Goal: Task Accomplishment & Management: Use online tool/utility

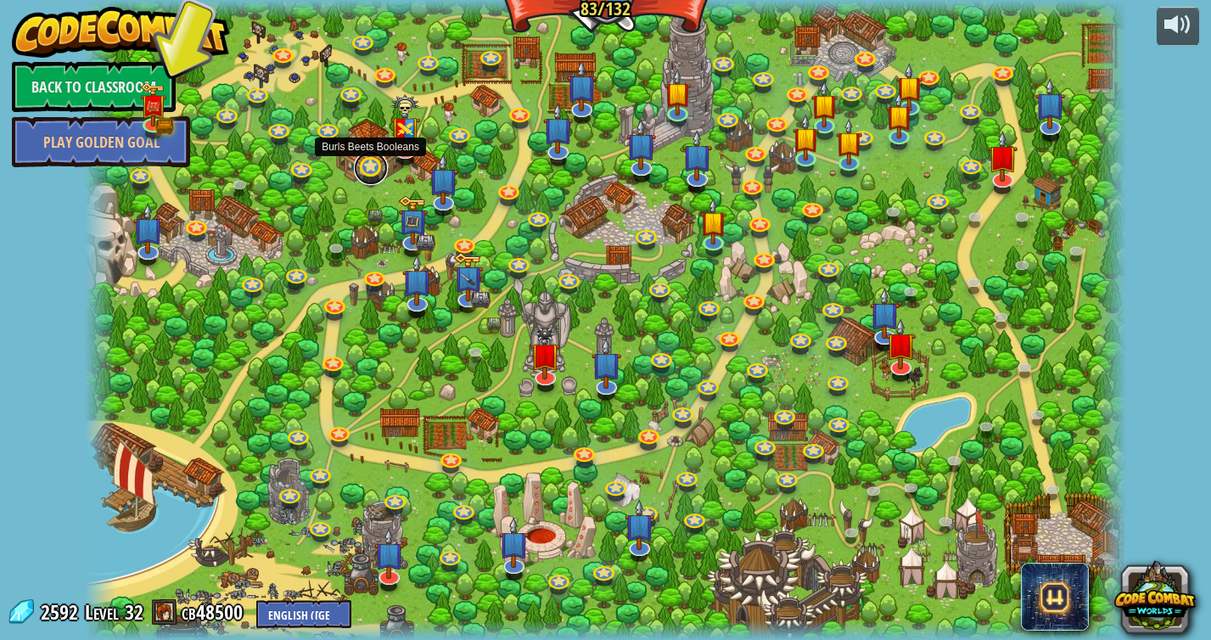
click at [368, 172] on link at bounding box center [371, 168] width 34 height 34
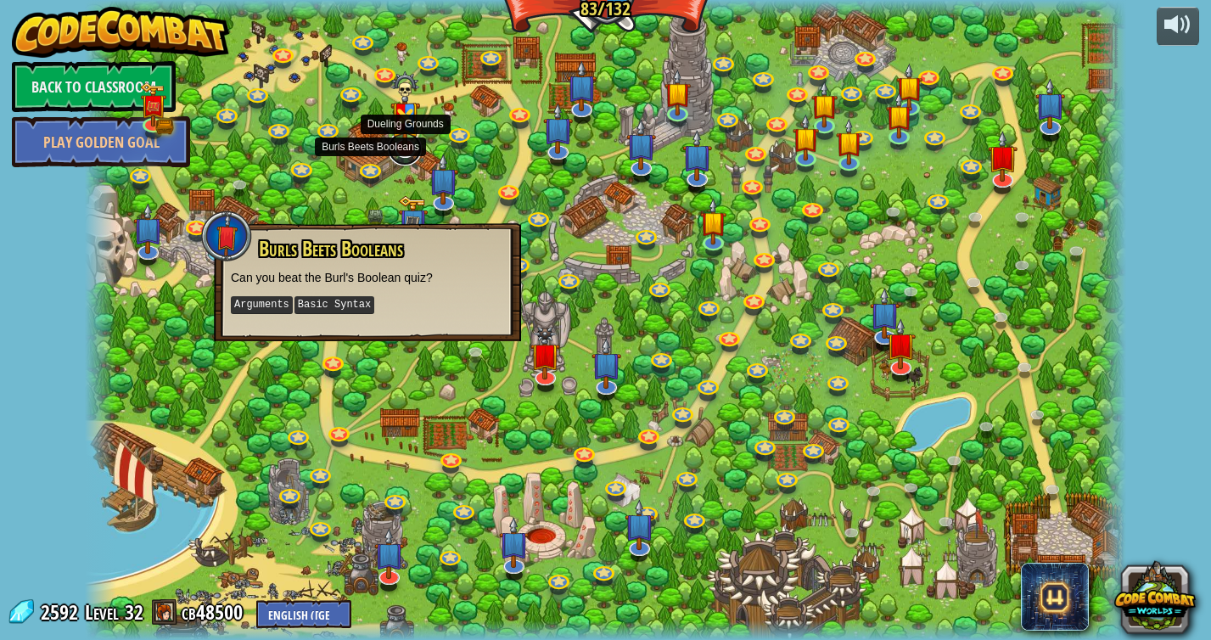
click at [405, 158] on link at bounding box center [405, 149] width 34 height 34
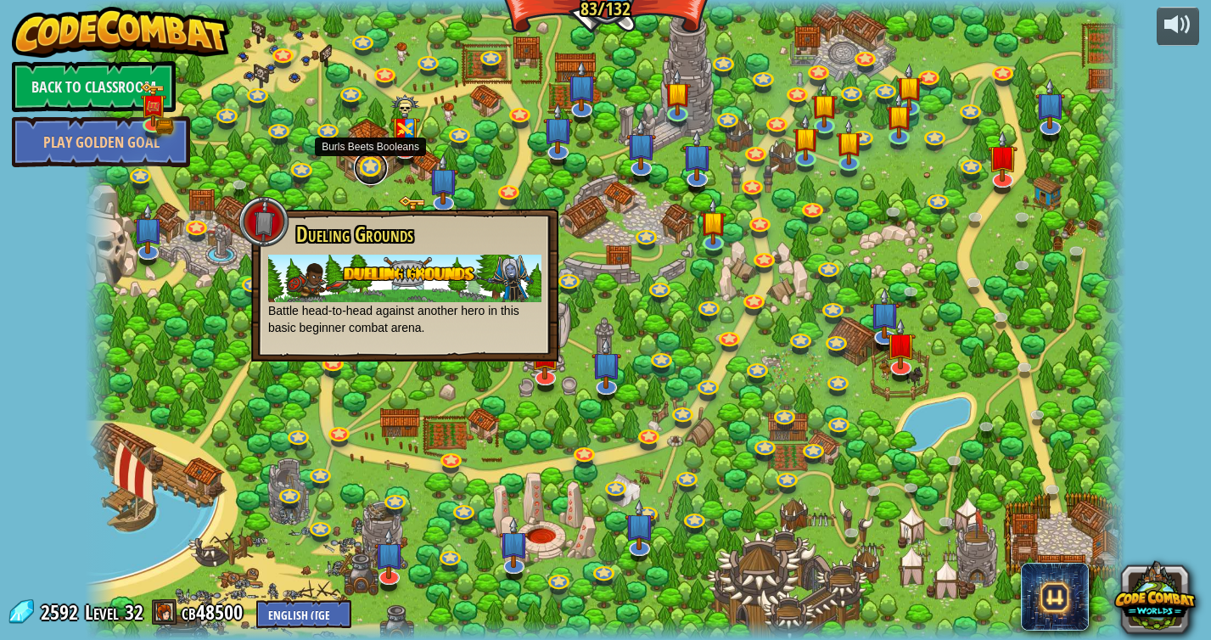
click at [378, 178] on link at bounding box center [371, 168] width 34 height 34
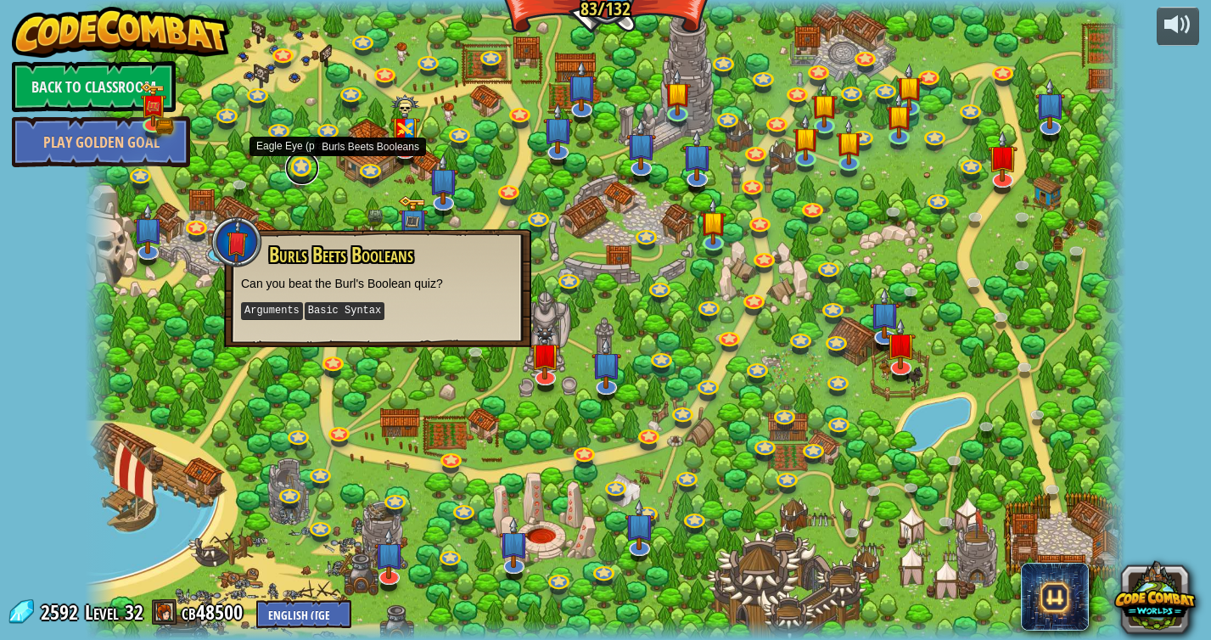
click at [292, 172] on link at bounding box center [302, 168] width 34 height 34
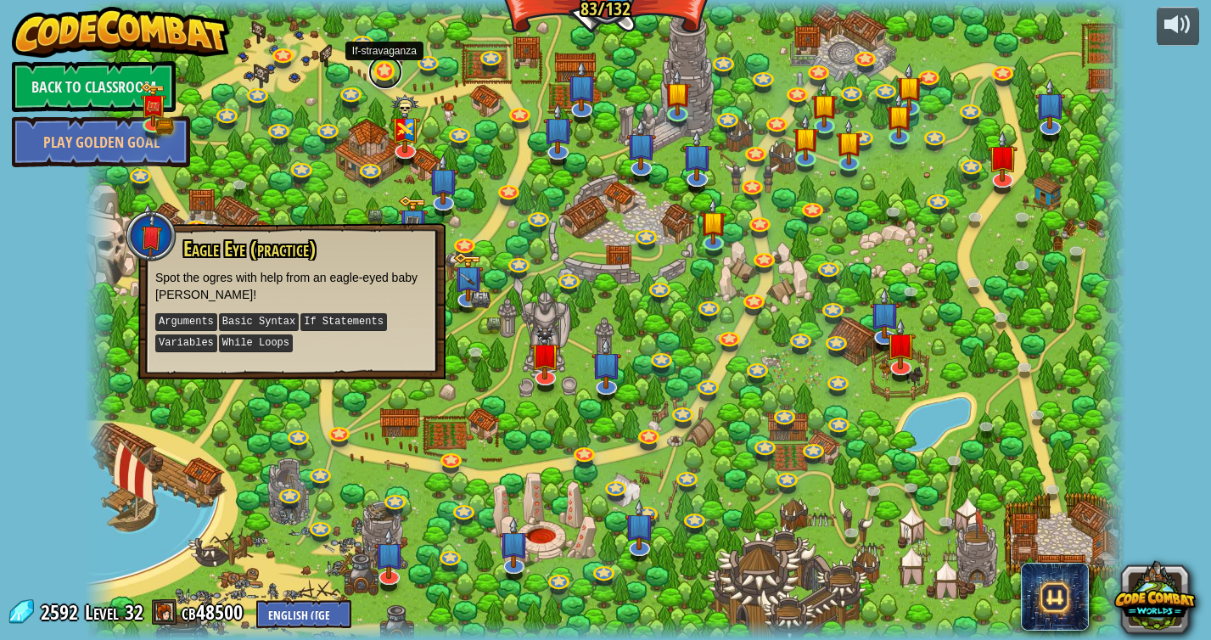
click at [383, 70] on link at bounding box center [385, 72] width 34 height 34
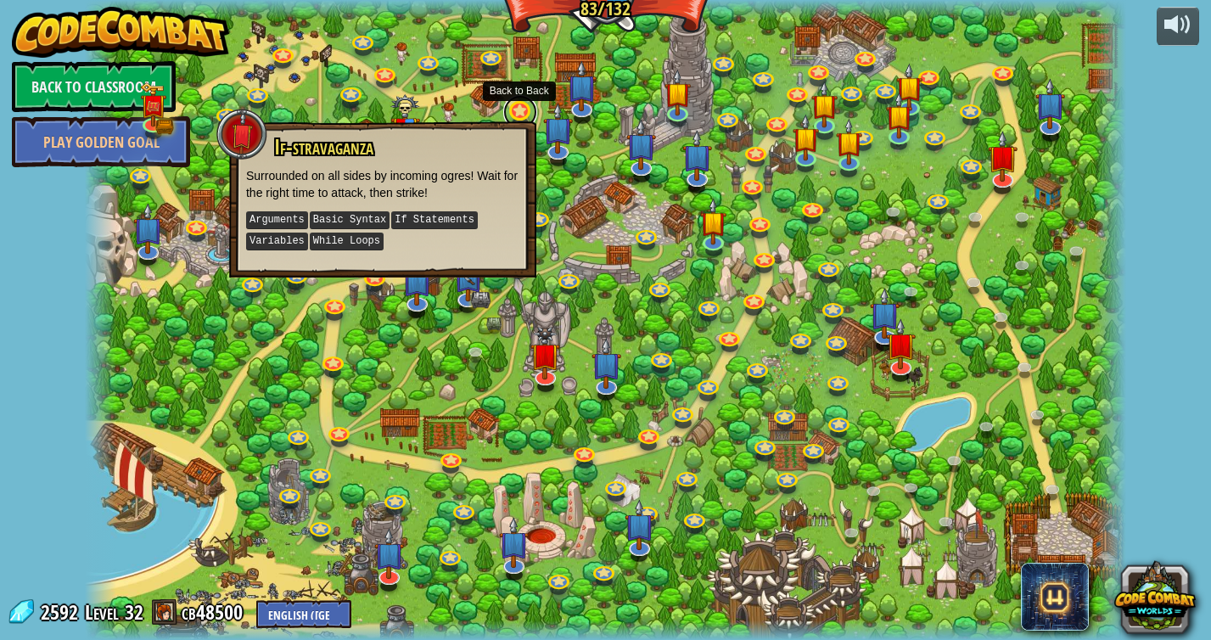
click at [520, 117] on link at bounding box center [520, 112] width 34 height 34
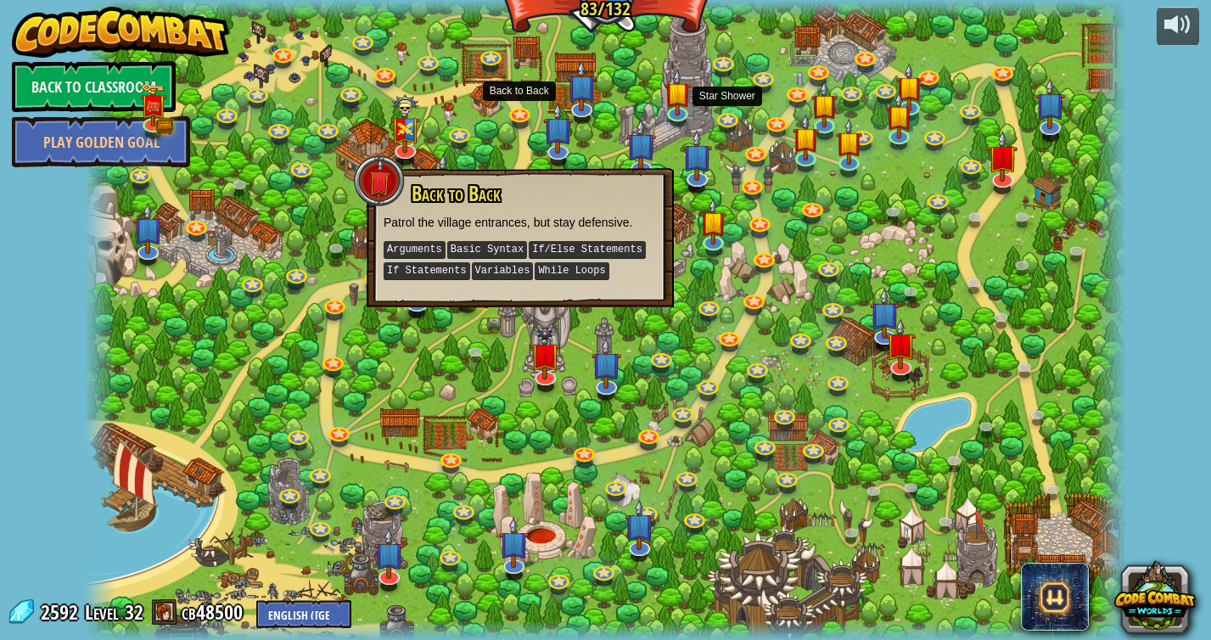
click at [693, 105] on div at bounding box center [606, 320] width 1042 height 640
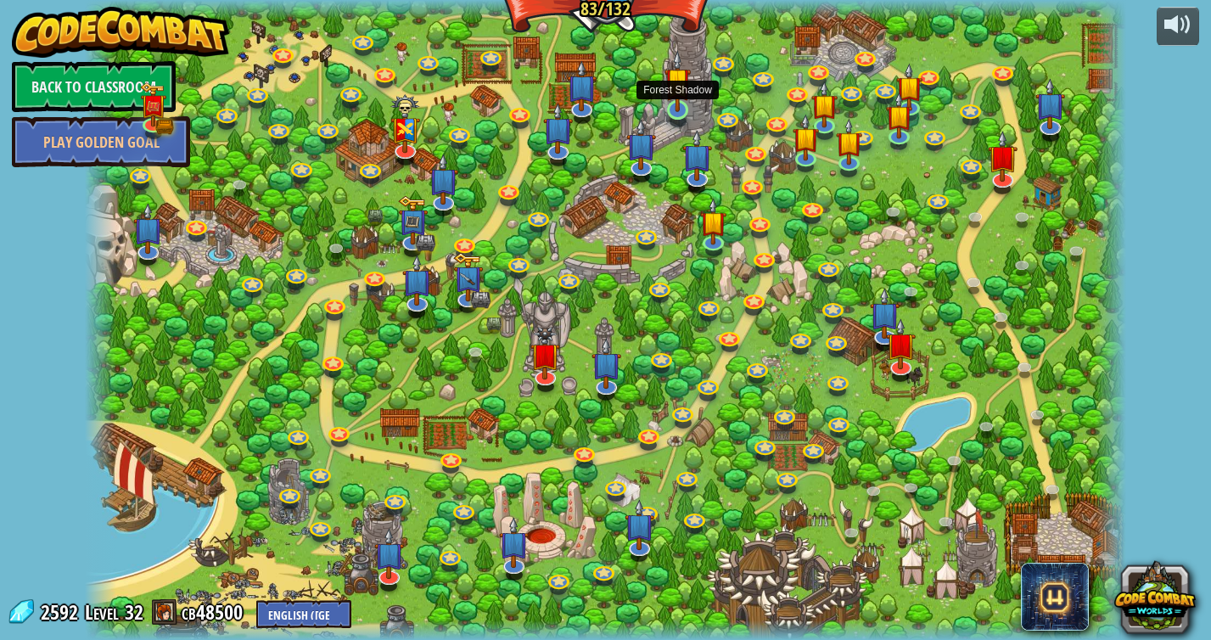
click at [683, 106] on img at bounding box center [678, 80] width 27 height 61
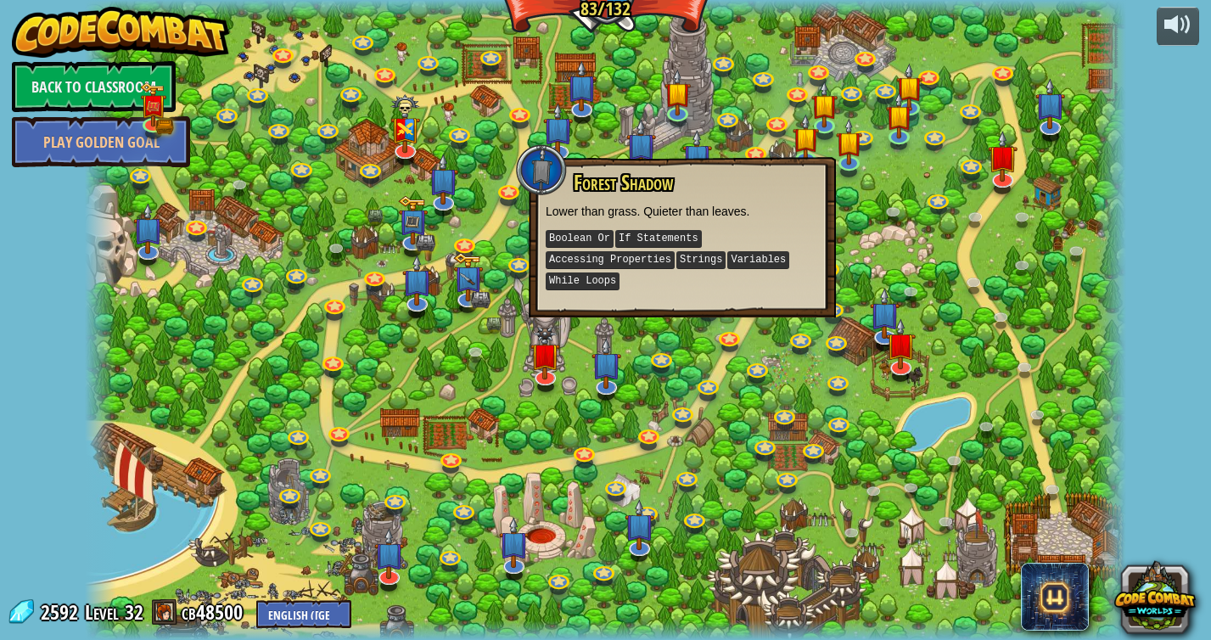
click at [912, 254] on div at bounding box center [606, 320] width 1042 height 640
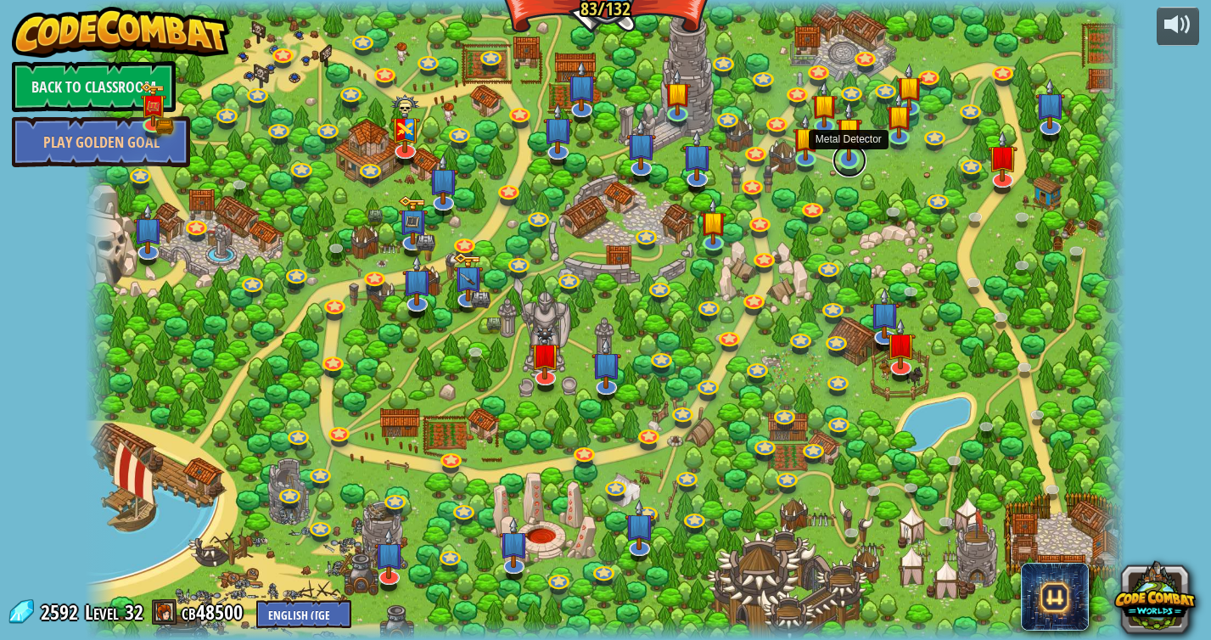
click at [846, 165] on link at bounding box center [850, 160] width 34 height 34
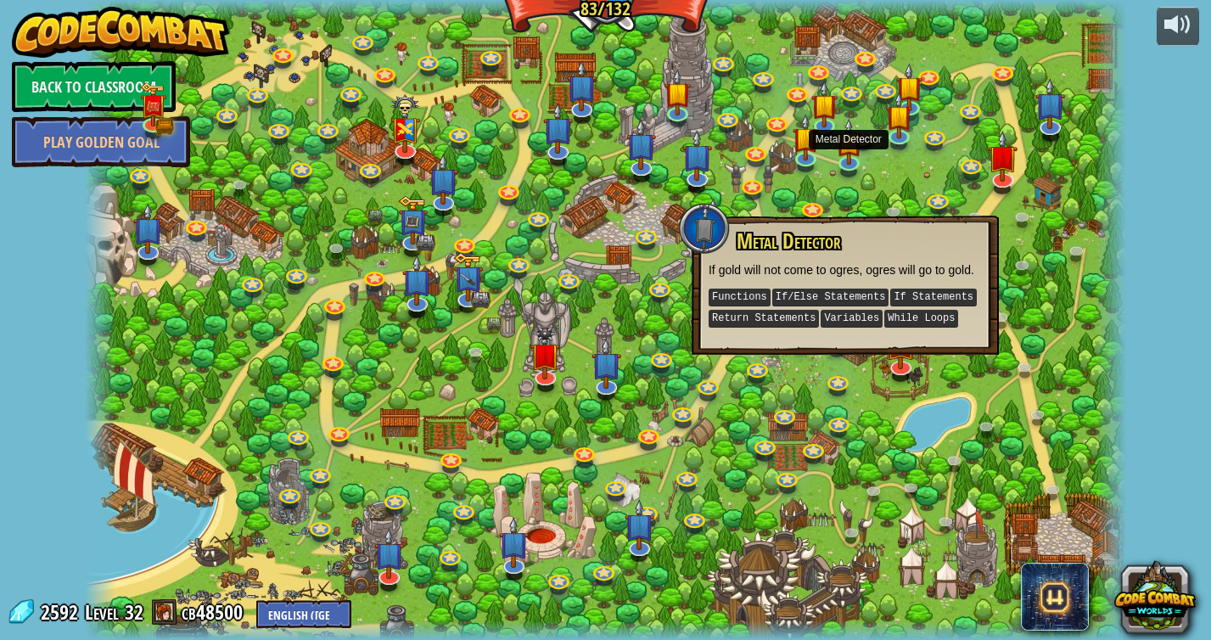
click at [885, 194] on div at bounding box center [606, 320] width 1042 height 640
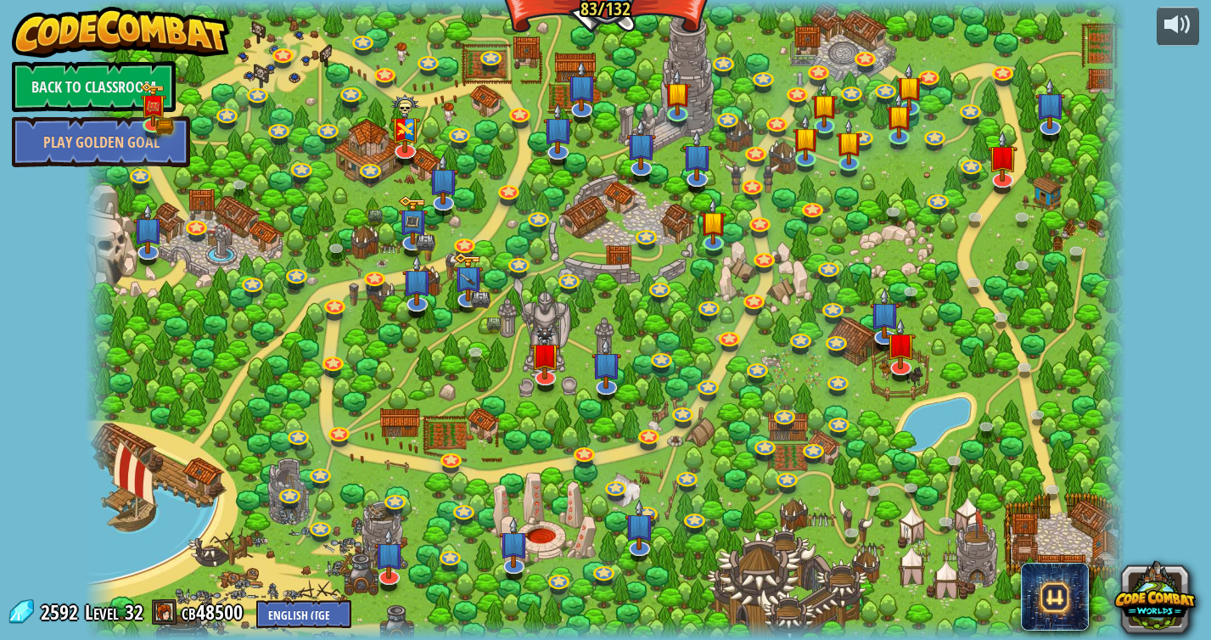
click at [1020, 183] on div at bounding box center [606, 320] width 1042 height 640
click at [1000, 183] on link at bounding box center [1003, 177] width 34 height 34
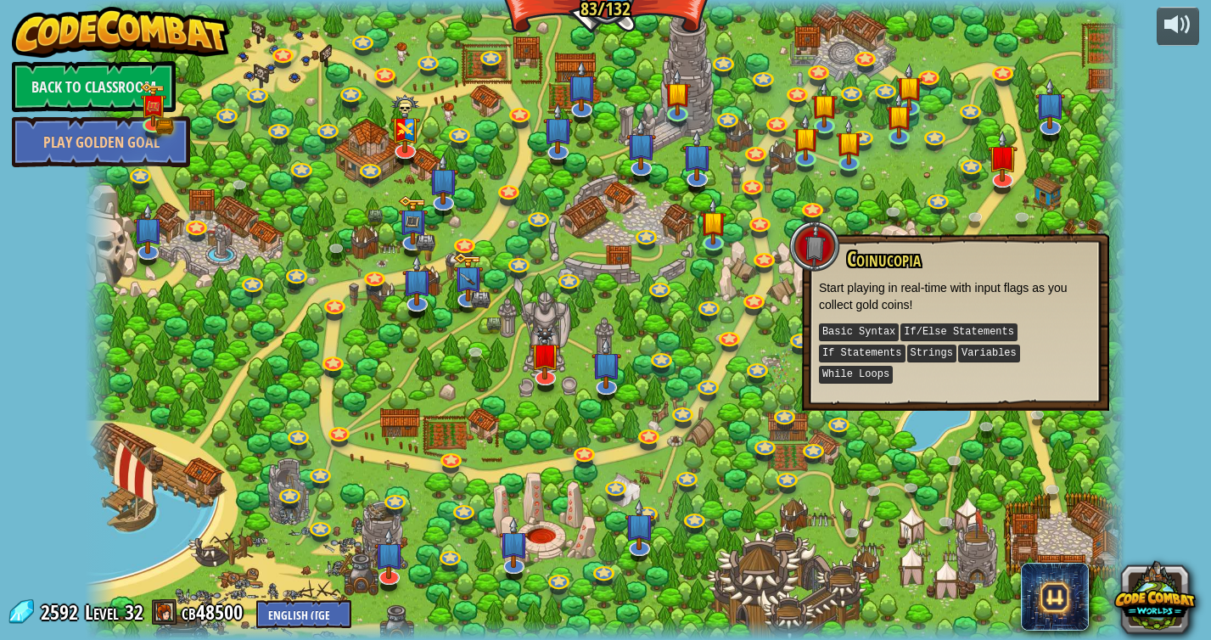
click at [921, 195] on div at bounding box center [606, 320] width 1042 height 640
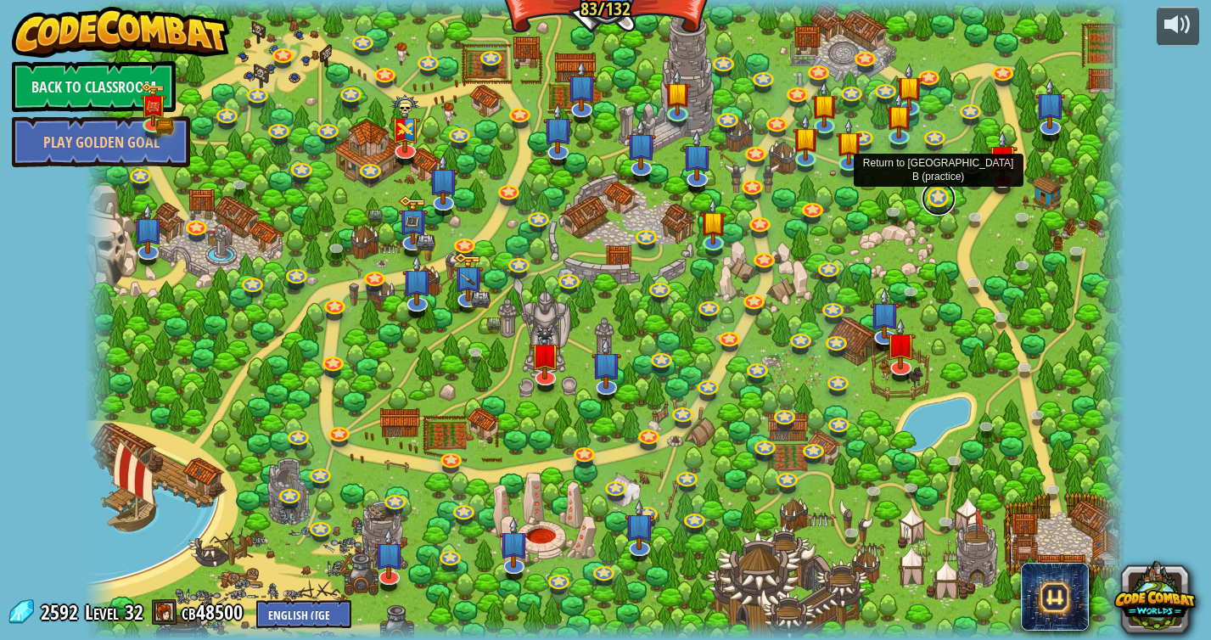
click at [928, 195] on link at bounding box center [939, 199] width 34 height 34
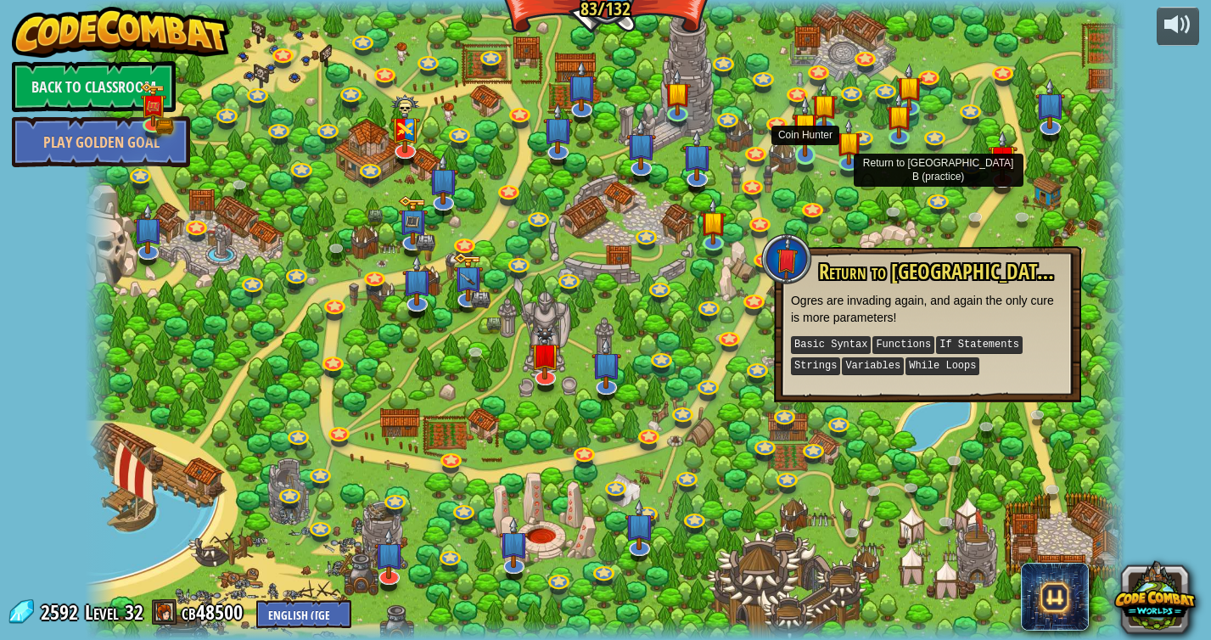
click at [811, 142] on img at bounding box center [805, 125] width 27 height 61
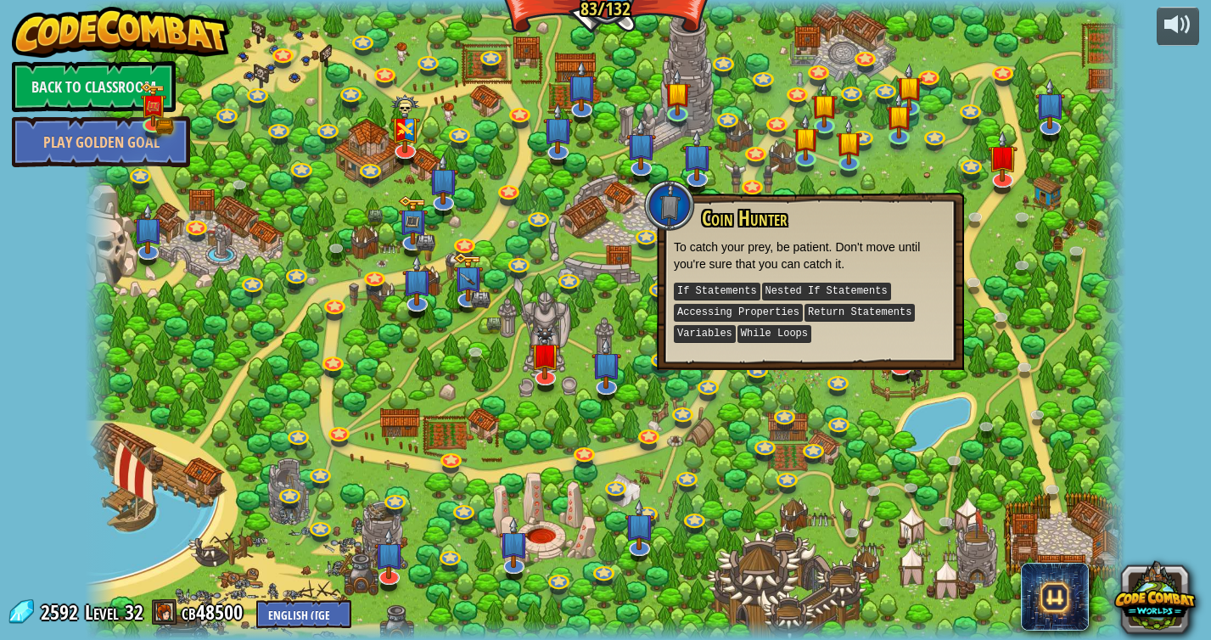
click at [832, 166] on div at bounding box center [606, 320] width 1042 height 640
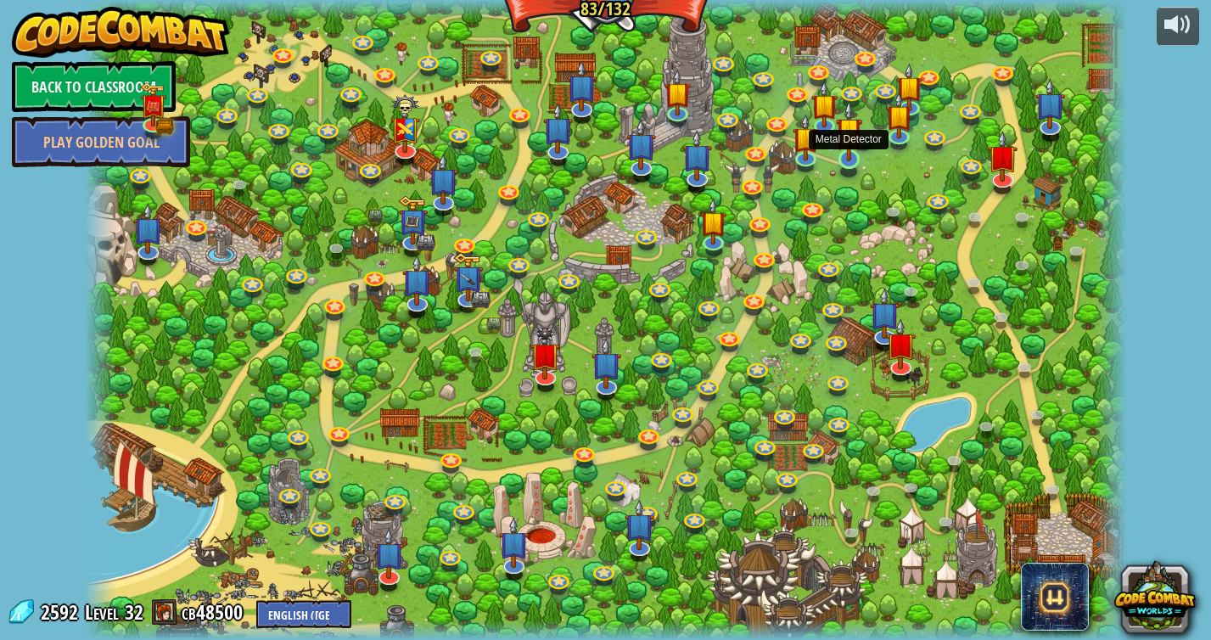
click at [852, 160] on img at bounding box center [849, 130] width 27 height 61
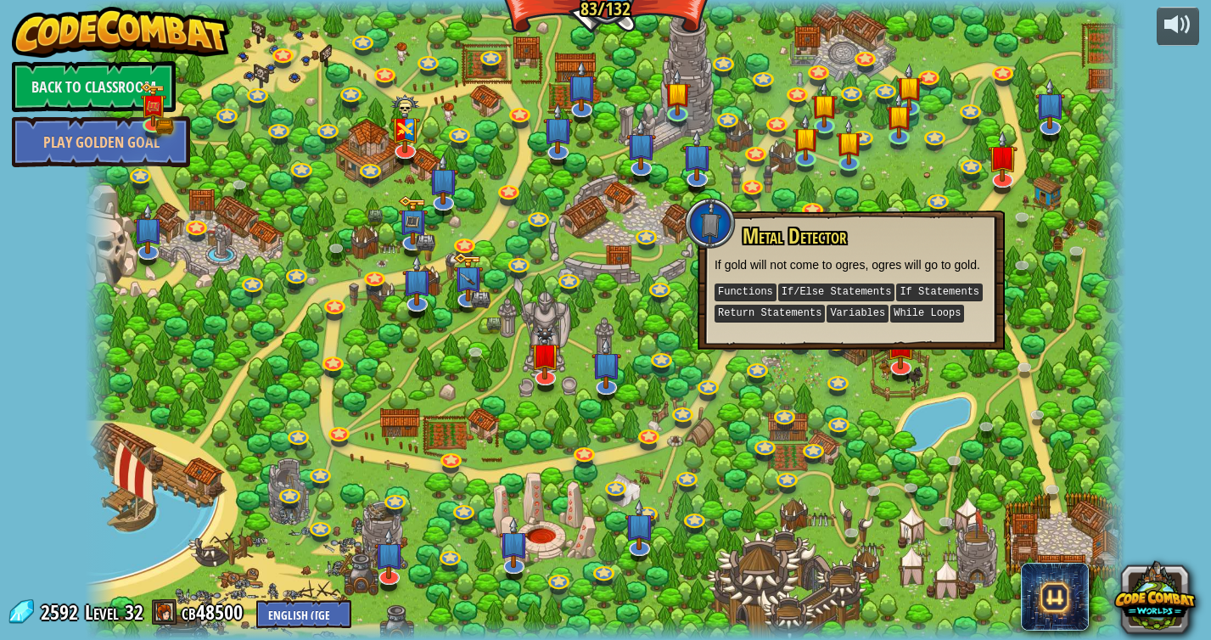
drag, startPoint x: 851, startPoint y: 160, endPoint x: 1161, endPoint y: -82, distance: 393.1
click at [1161, 0] on html "powered by Back to Classroom Play Golden Goal Backwoods Ambush (practice) Condi…" at bounding box center [605, 0] width 1211 height 0
click at [522, 570] on link at bounding box center [514, 564] width 34 height 34
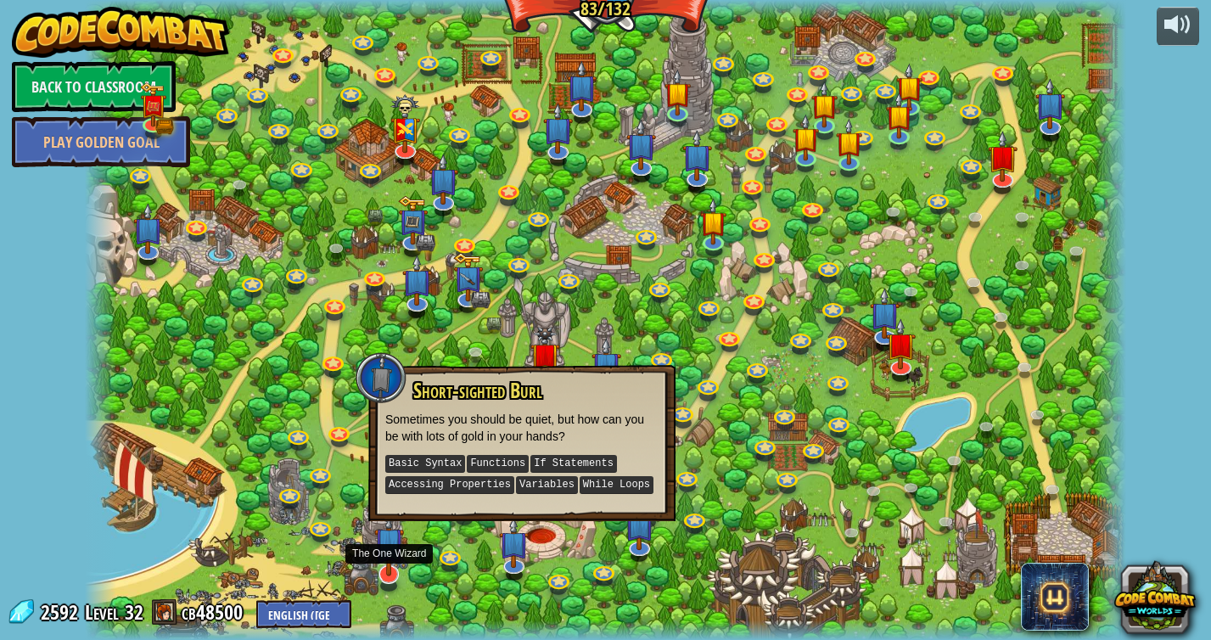
click at [383, 575] on img at bounding box center [389, 543] width 30 height 68
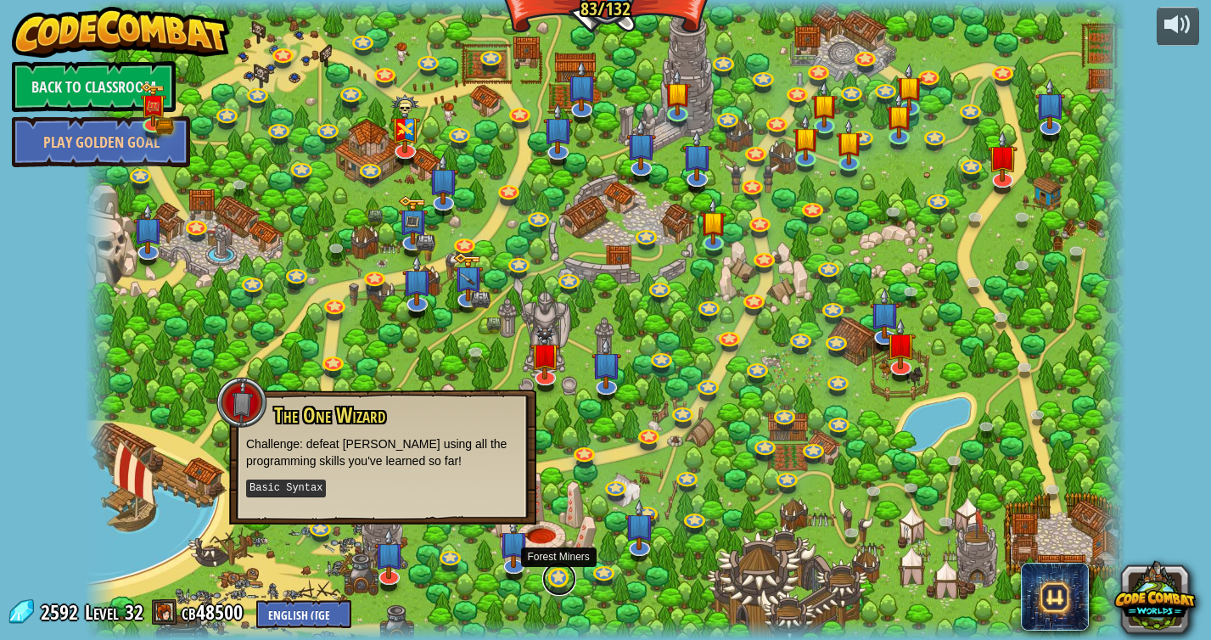
click at [548, 585] on link at bounding box center [559, 579] width 34 height 34
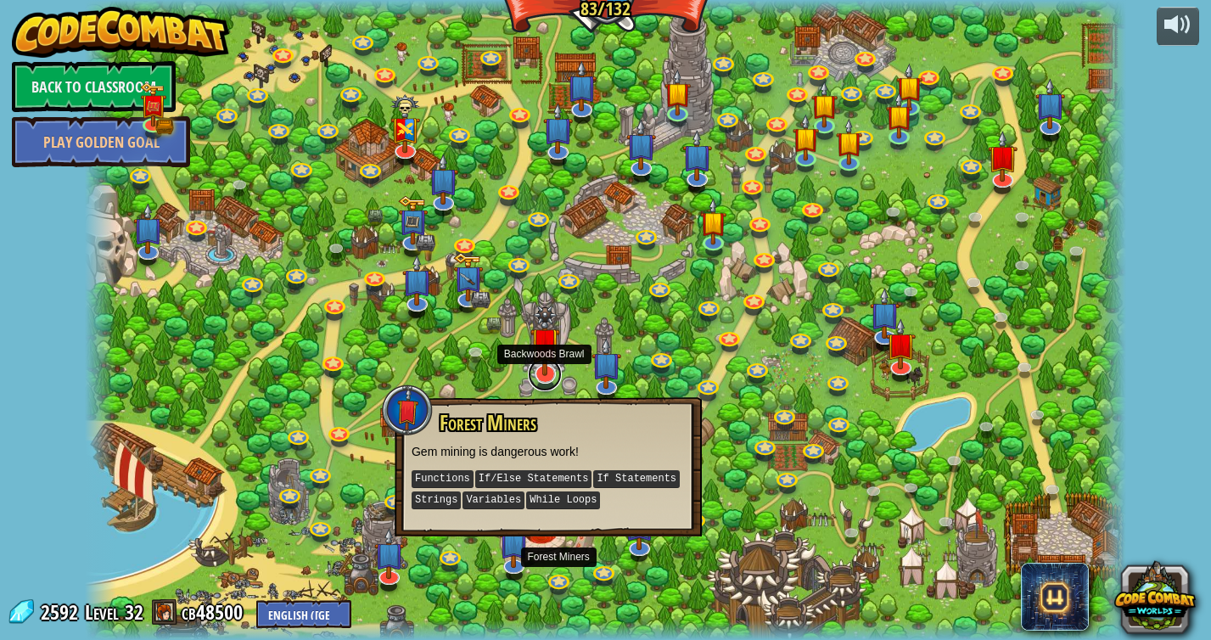
click at [542, 379] on link at bounding box center [545, 374] width 34 height 34
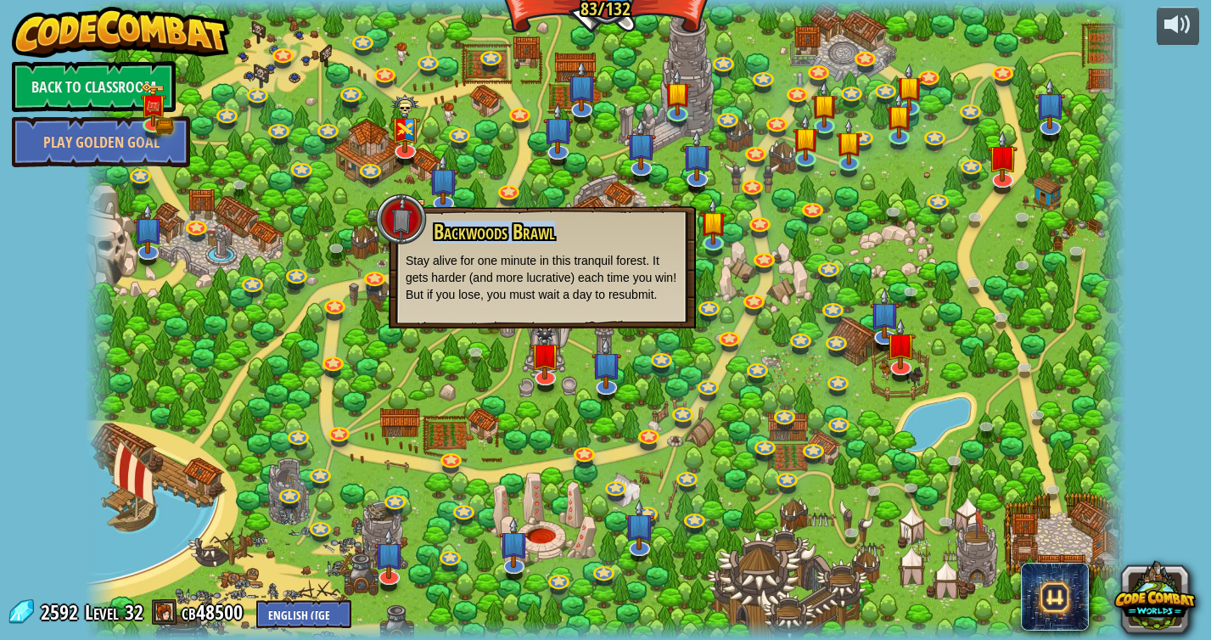
drag, startPoint x: 564, startPoint y: 233, endPoint x: 436, endPoint y: 234, distance: 127.4
click at [436, 234] on h3 "Backwoods Brawl" at bounding box center [555, 232] width 247 height 23
copy span "Backwoods Brawl"
click at [829, 184] on div at bounding box center [606, 320] width 1042 height 640
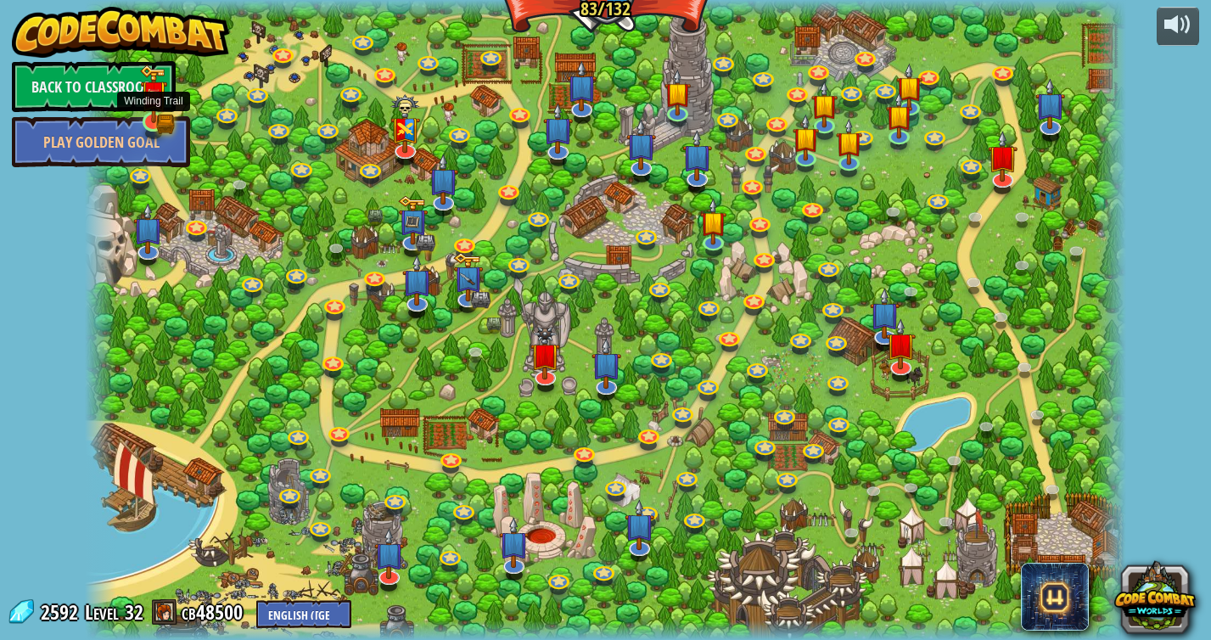
click at [150, 117] on img at bounding box center [153, 94] width 27 height 59
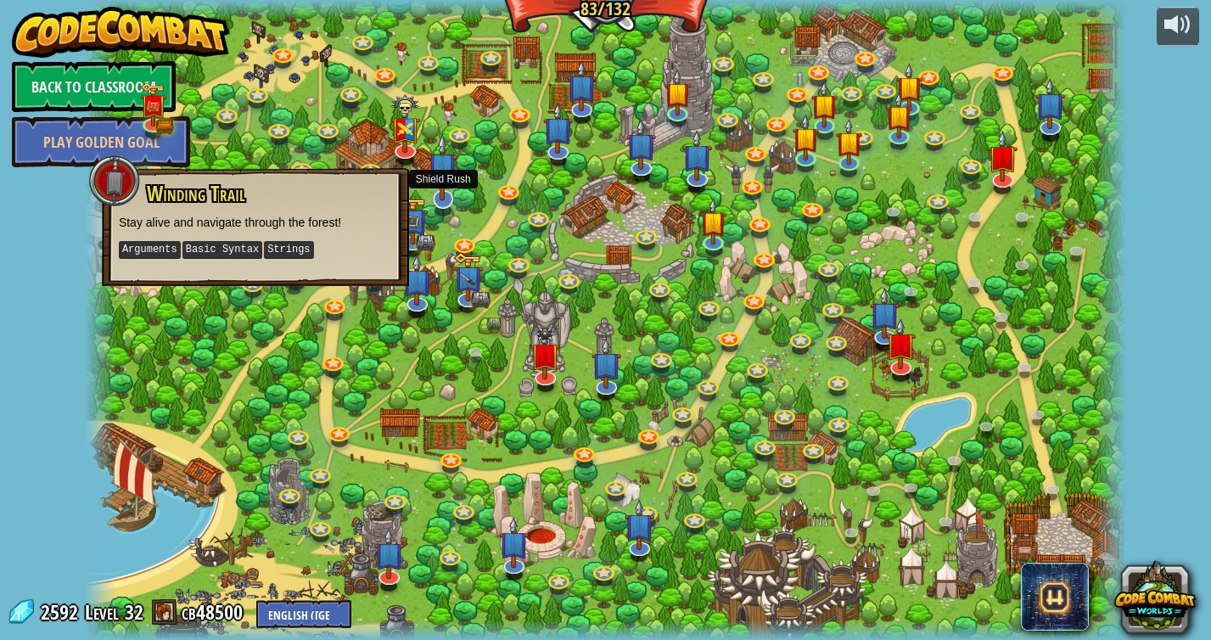
click at [428, 195] on img at bounding box center [443, 167] width 30 height 68
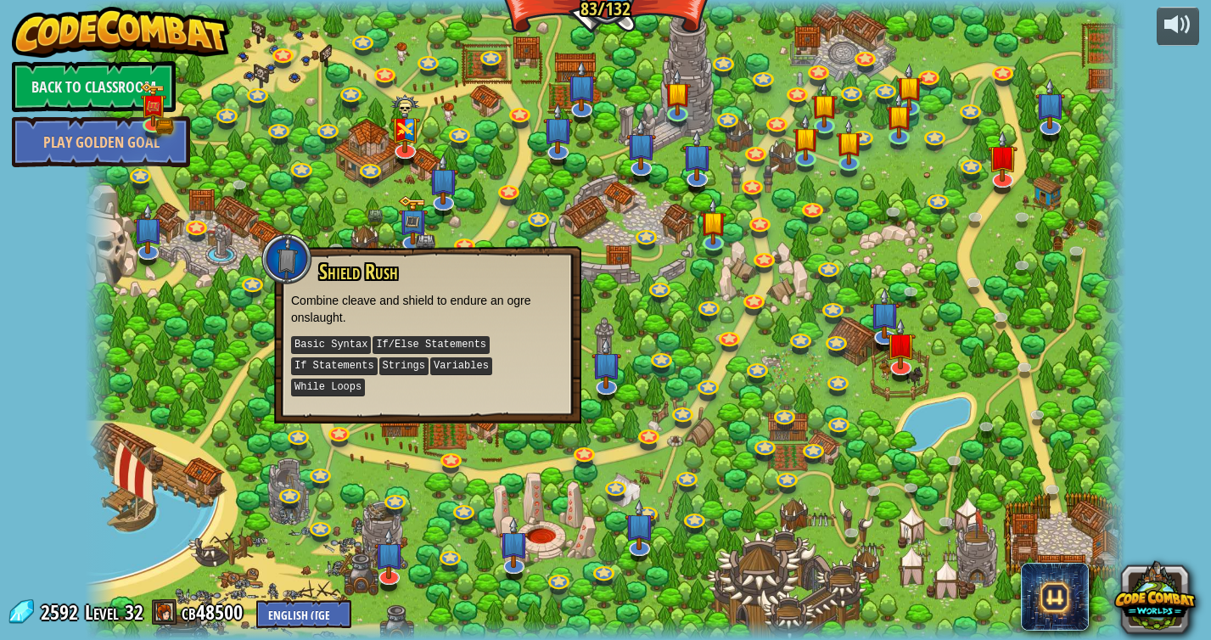
click at [252, 381] on div at bounding box center [606, 320] width 1042 height 640
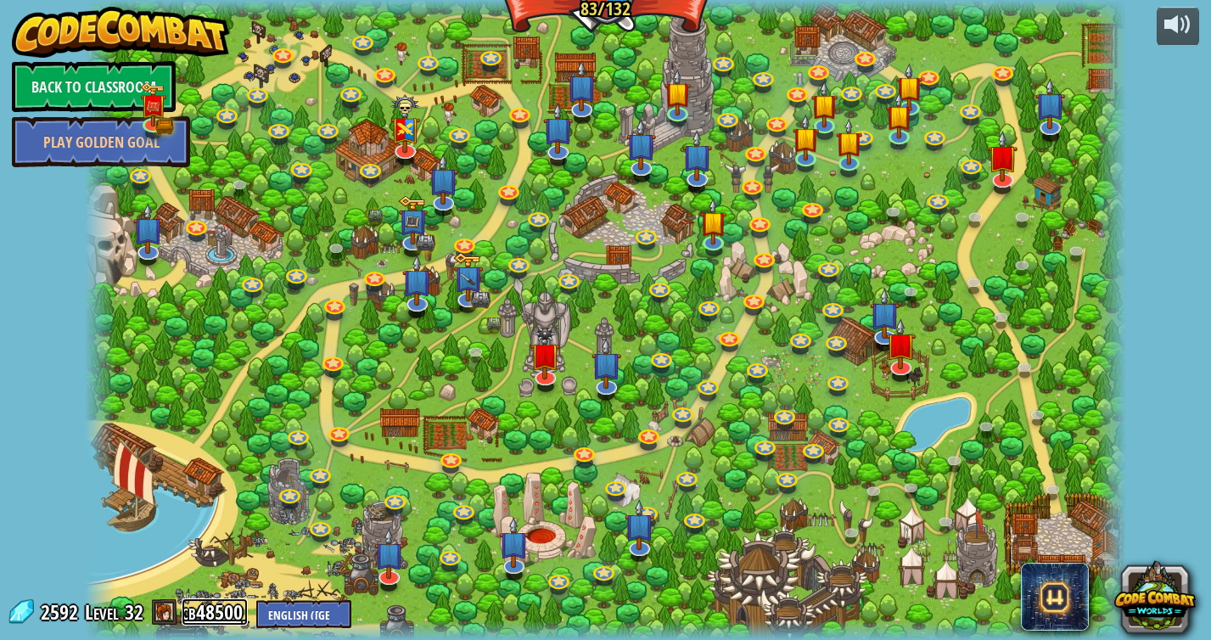
click at [216, 610] on link "cb48500" at bounding box center [215, 612] width 66 height 27
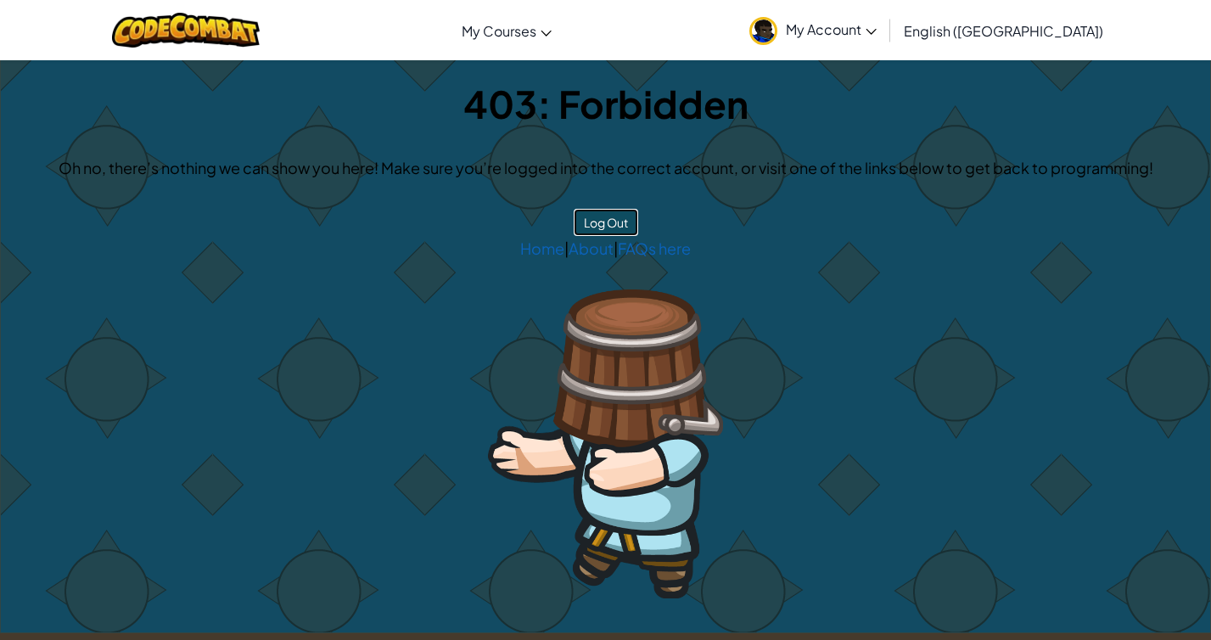
click at [610, 215] on button "Log Out" at bounding box center [606, 222] width 65 height 27
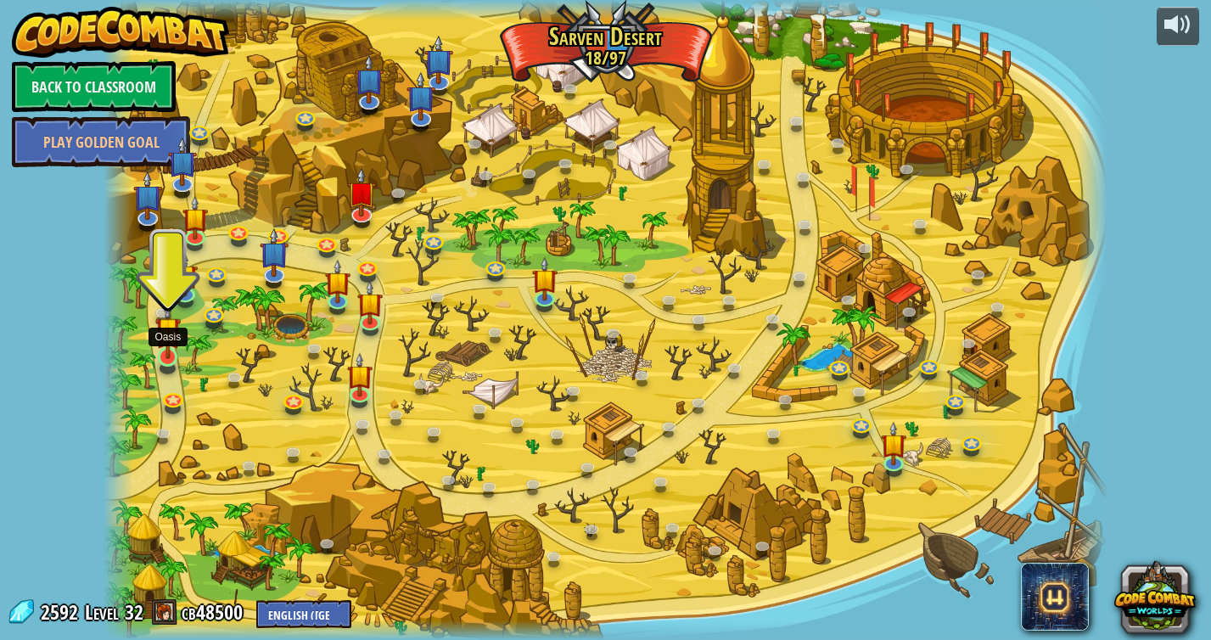
click at [162, 358] on img at bounding box center [167, 330] width 25 height 59
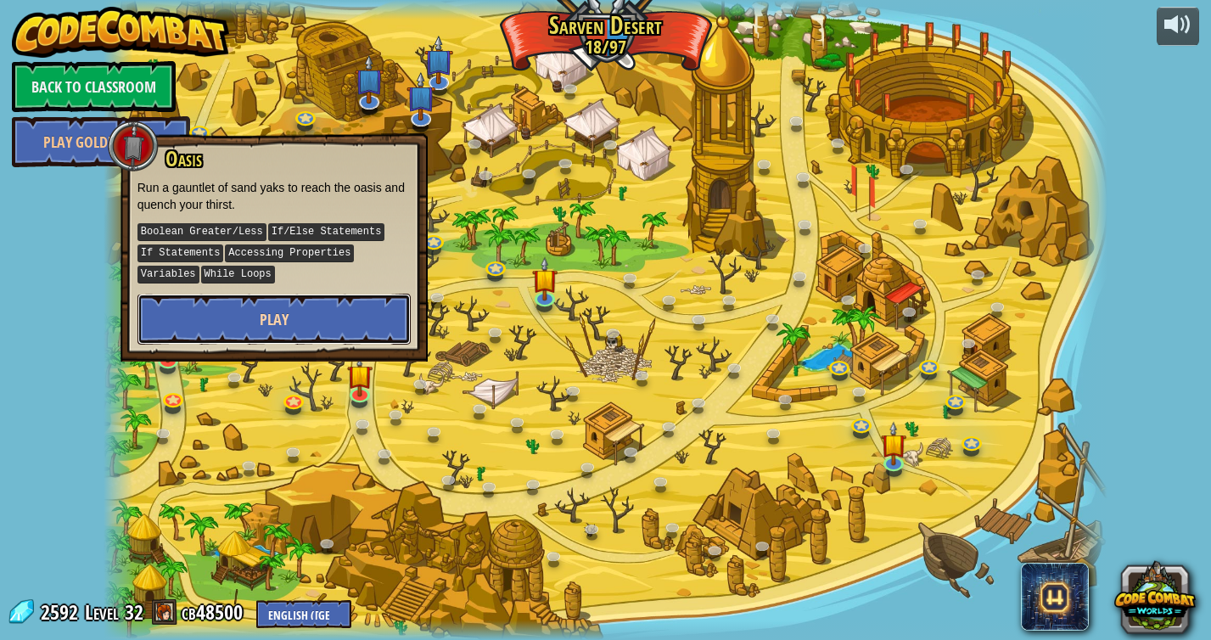
click at [215, 323] on button "Play" at bounding box center [274, 319] width 273 height 51
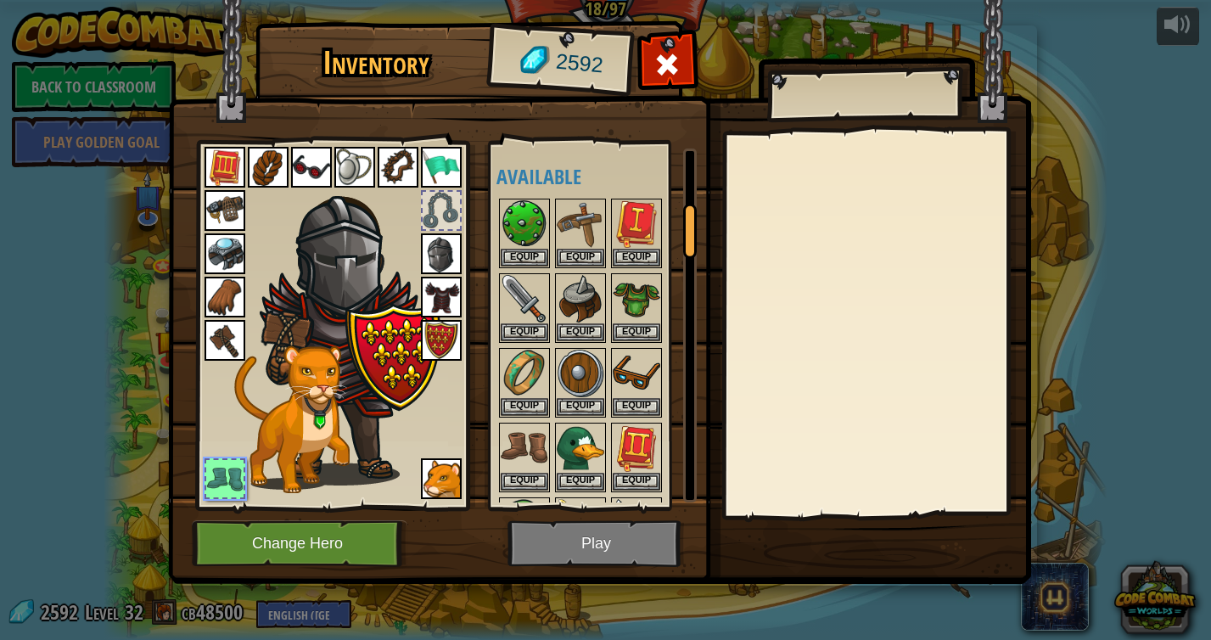
scroll to position [368, 0]
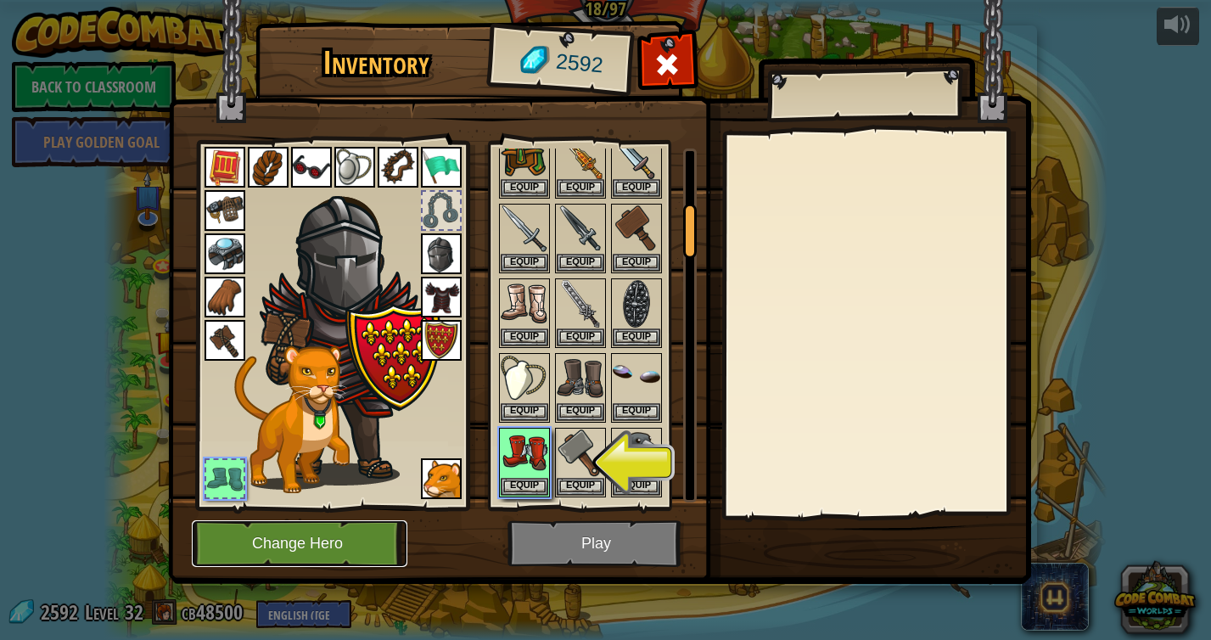
click at [334, 543] on button "Change Hero" at bounding box center [300, 543] width 216 height 47
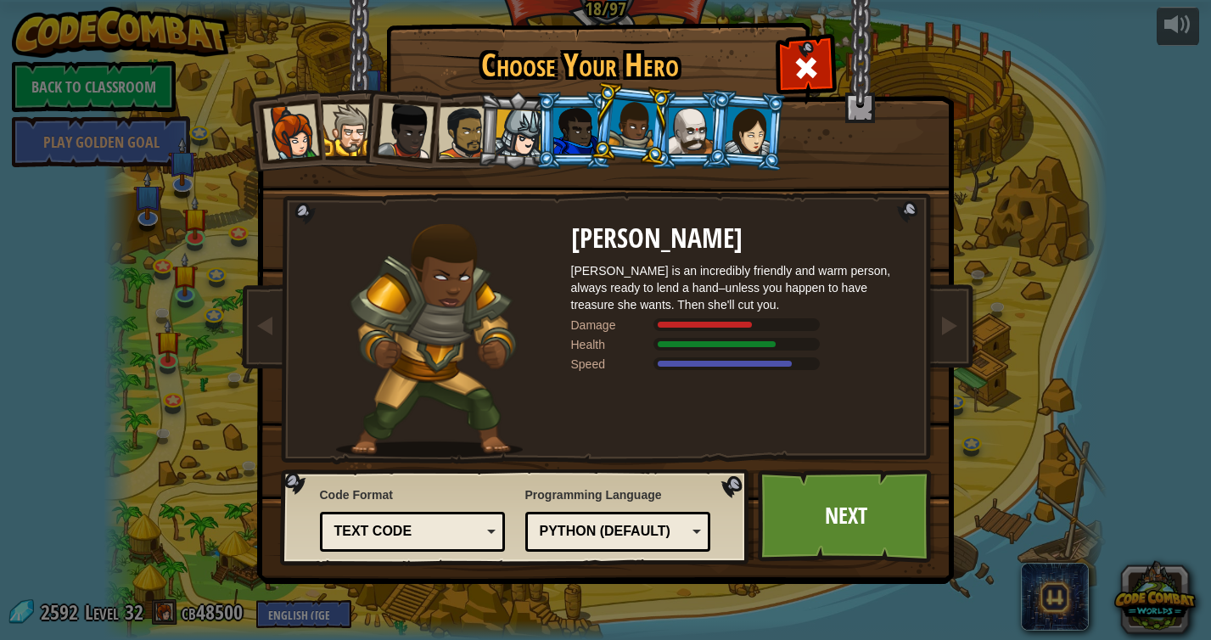
click at [682, 134] on div at bounding box center [691, 131] width 44 height 46
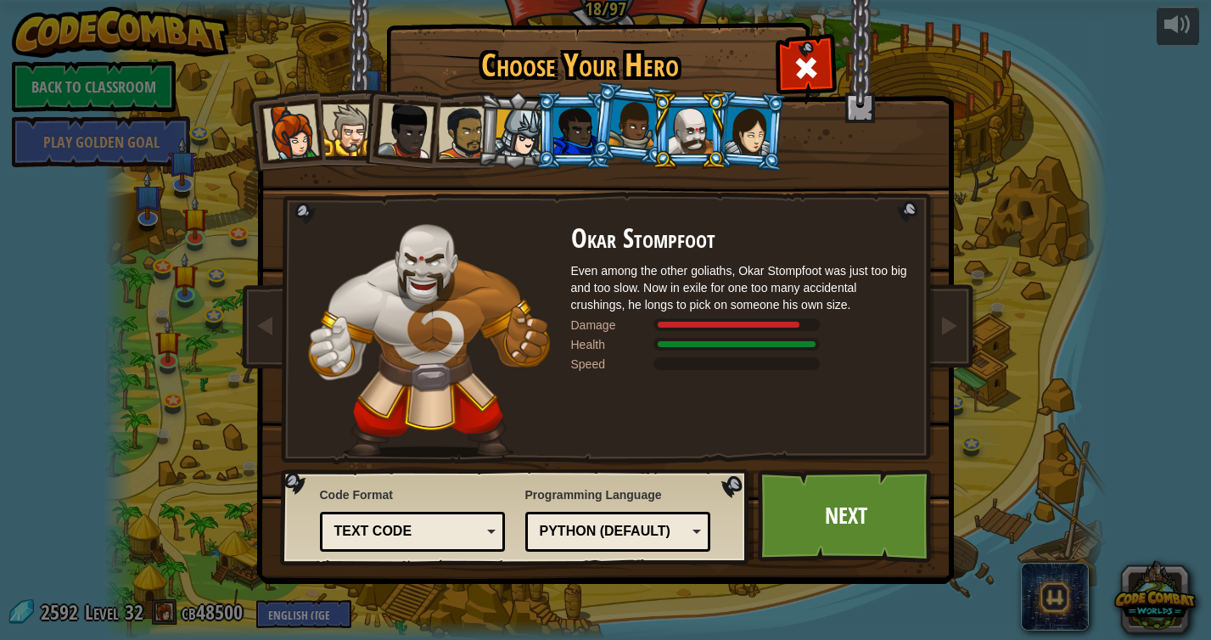
click at [804, 565] on img at bounding box center [609, 280] width 735 height 608
click at [813, 538] on link "Next" at bounding box center [846, 515] width 177 height 93
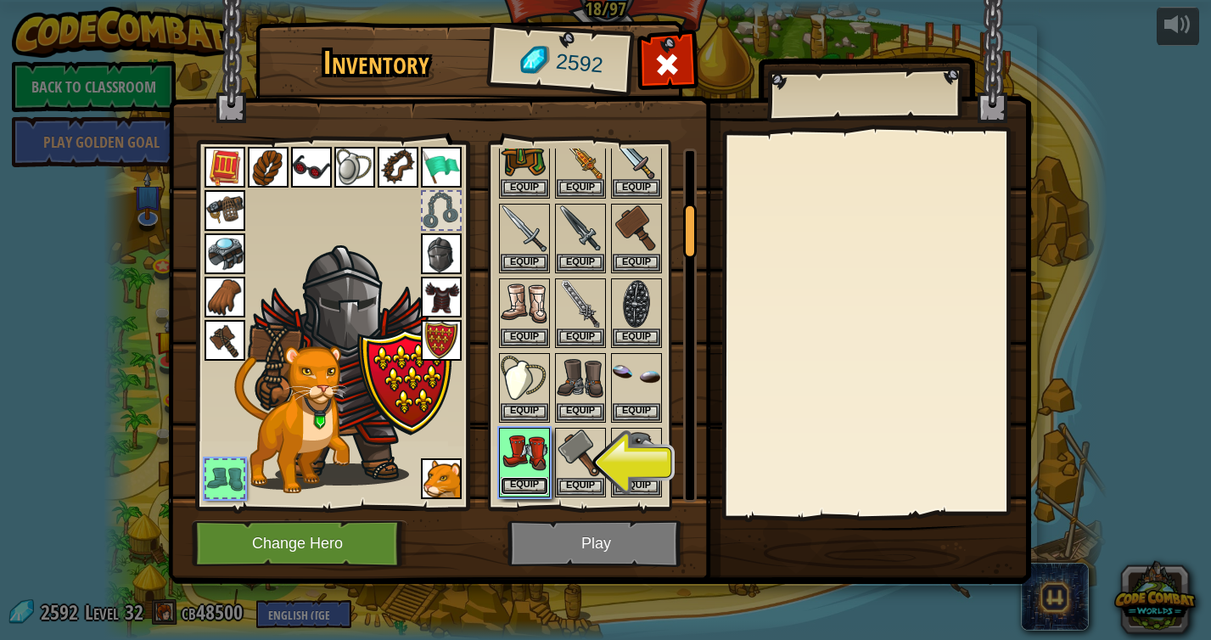
click at [530, 489] on button "Equip" at bounding box center [525, 486] width 48 height 18
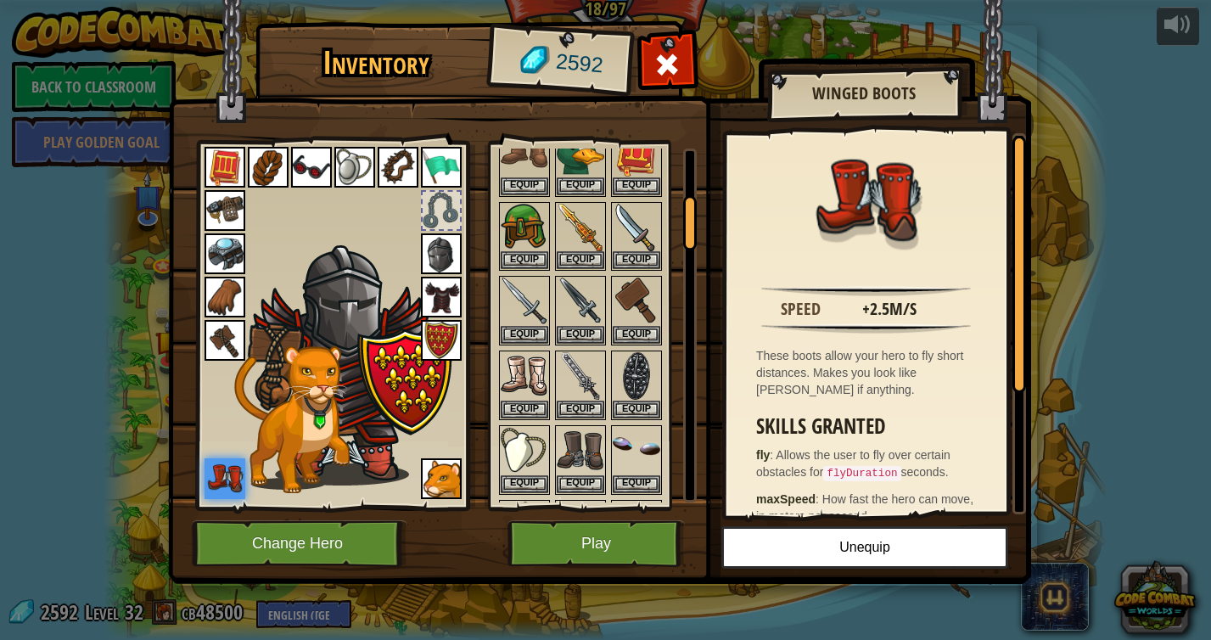
scroll to position [301, 0]
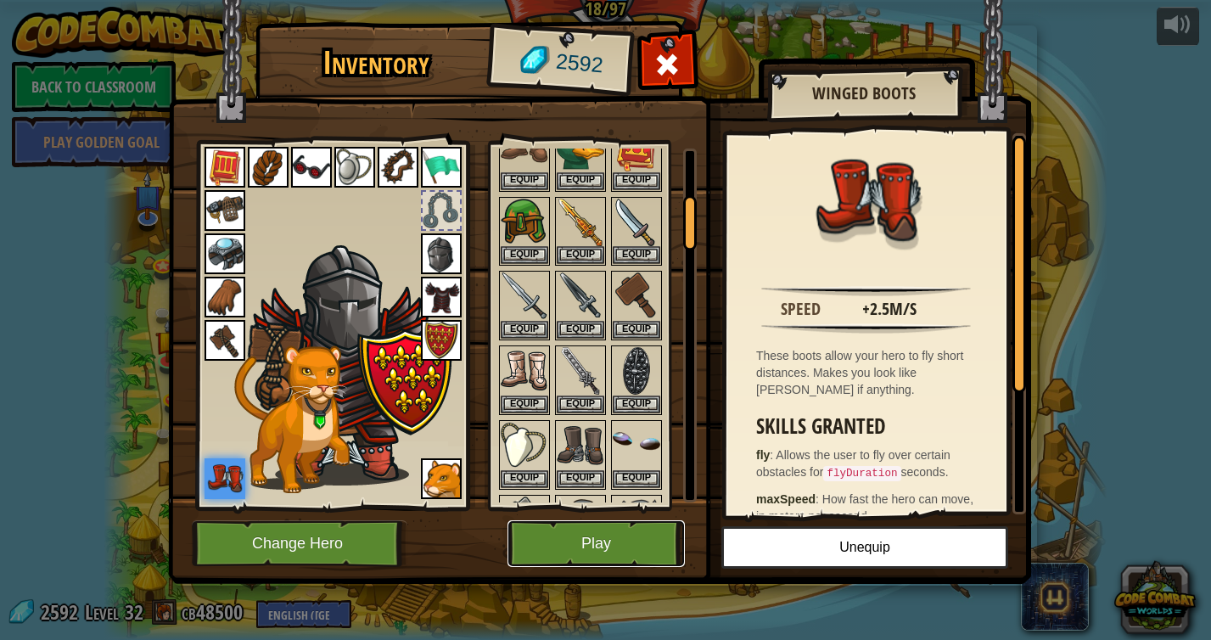
click at [557, 548] on button "Play" at bounding box center [596, 543] width 177 height 47
